Goal: Find specific page/section: Find specific page/section

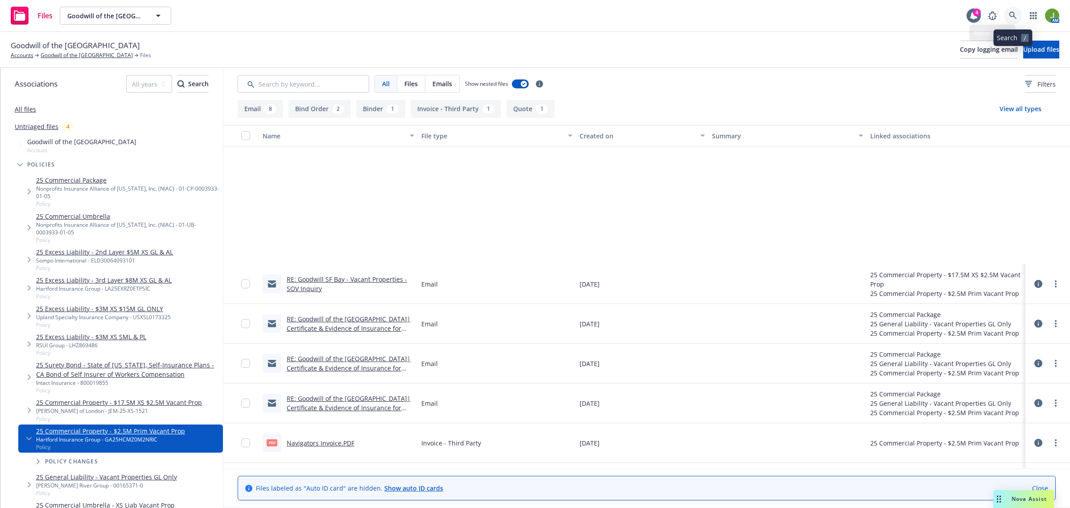
scroll to position [194, 0]
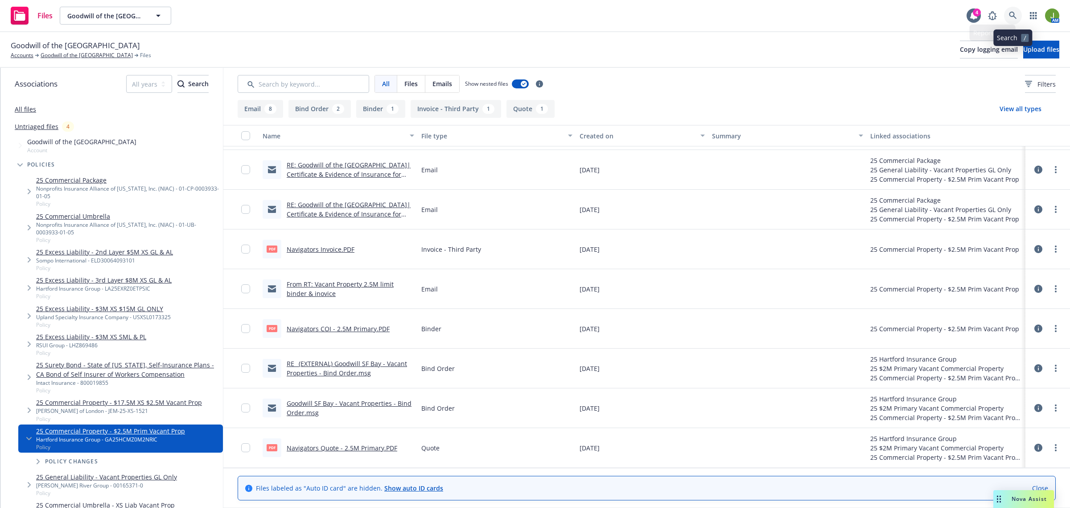
click at [1015, 12] on icon at bounding box center [1013, 16] width 8 height 8
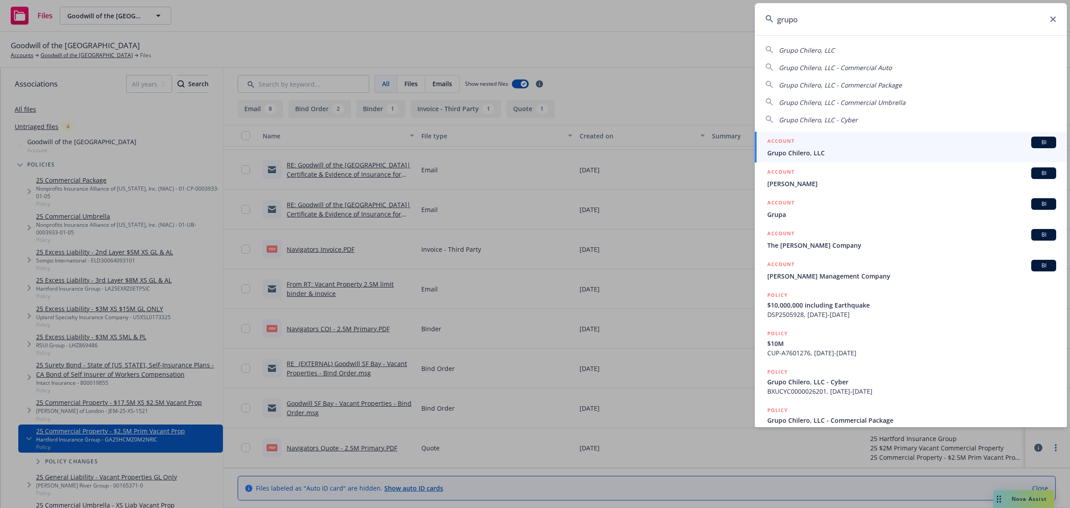
type input "grupo"
click at [789, 154] on span "Grupo Chilero, LLC" at bounding box center [912, 152] width 289 height 9
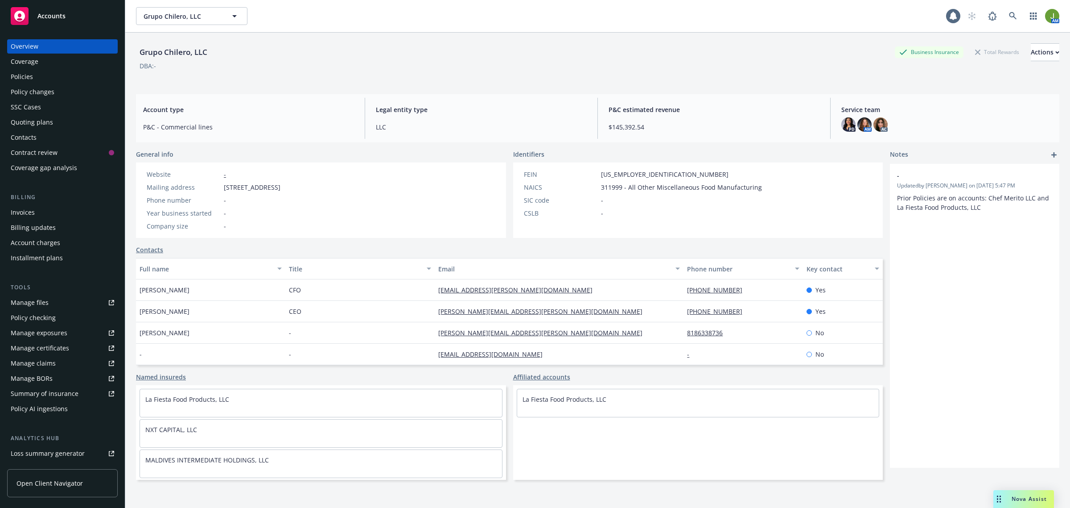
click at [58, 74] on div "Policies" at bounding box center [62, 77] width 103 height 14
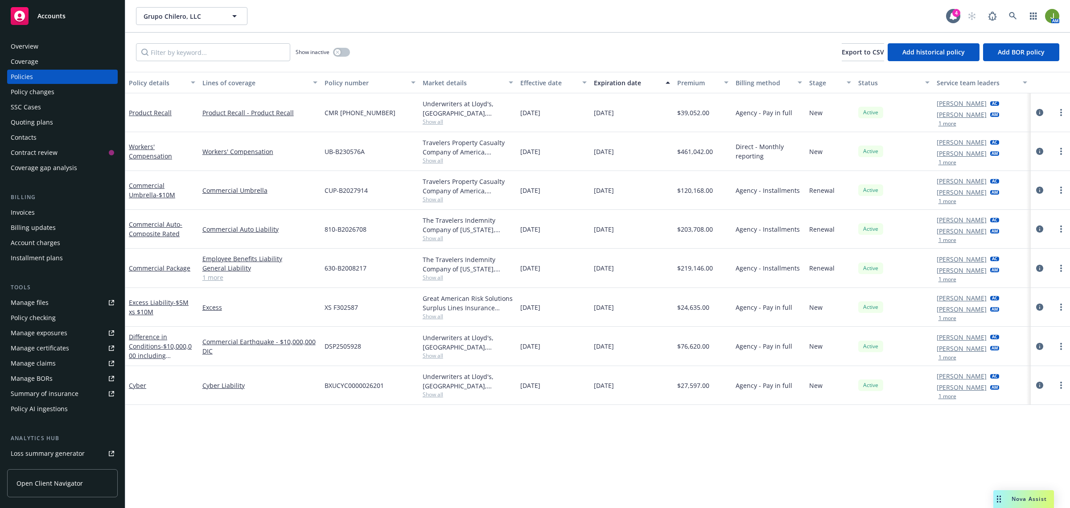
click at [33, 214] on div "Invoices" at bounding box center [23, 212] width 24 height 14
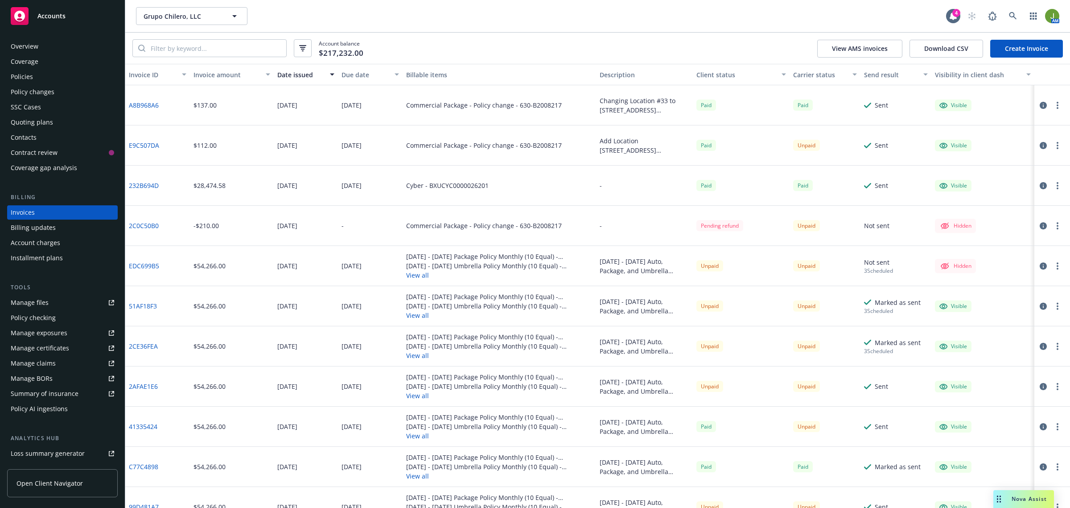
scroll to position [56, 0]
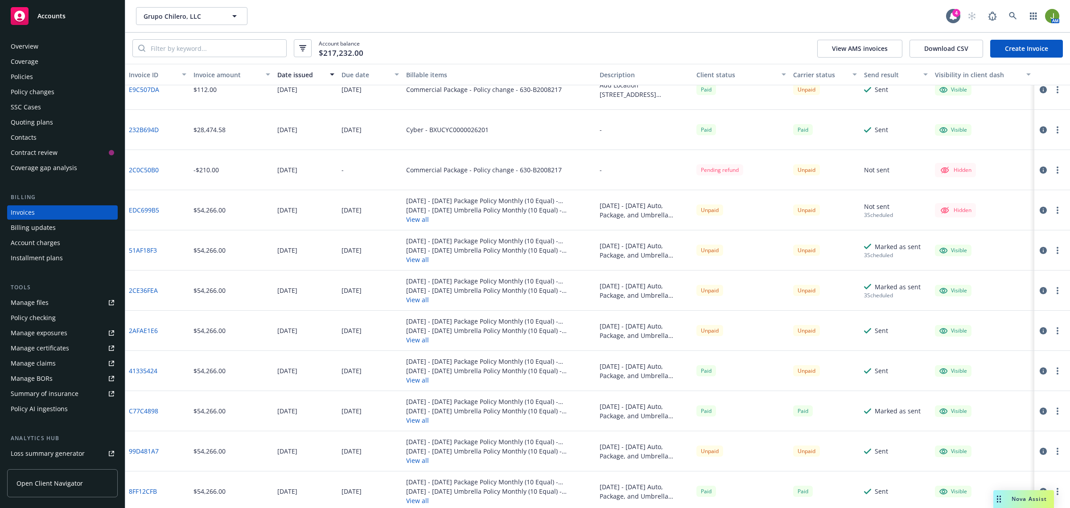
click at [32, 50] on div "Overview" at bounding box center [25, 46] width 28 height 14
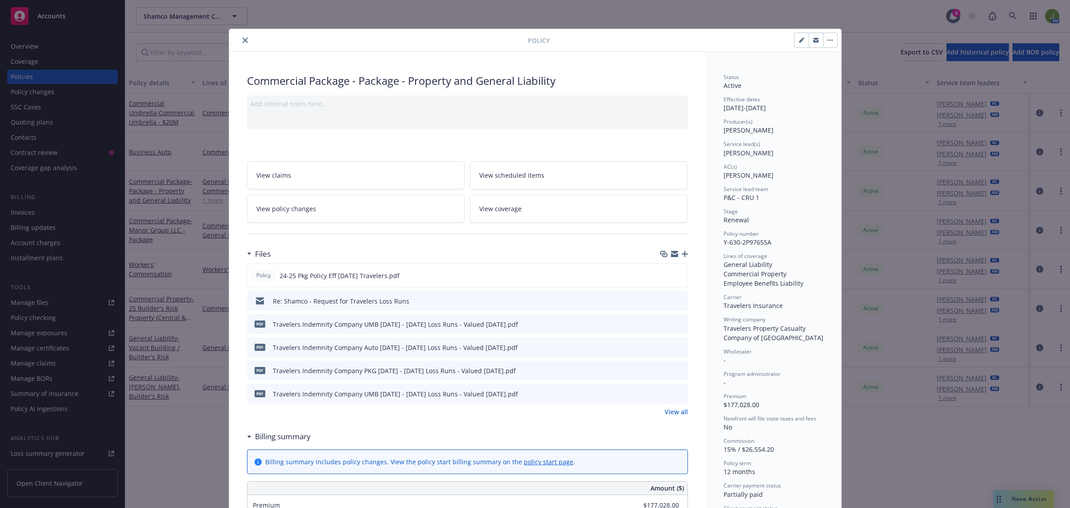
scroll to position [27, 0]
